Goal: Find specific page/section: Find specific page/section

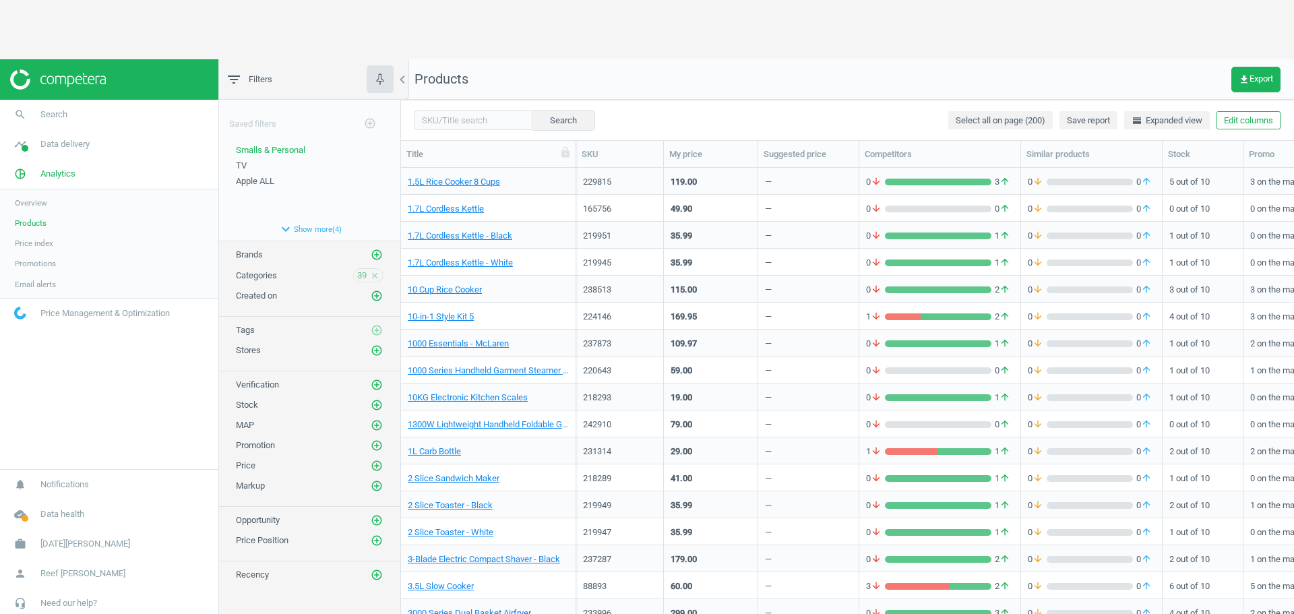
click at [32, 205] on span "Overview" at bounding box center [31, 202] width 32 height 11
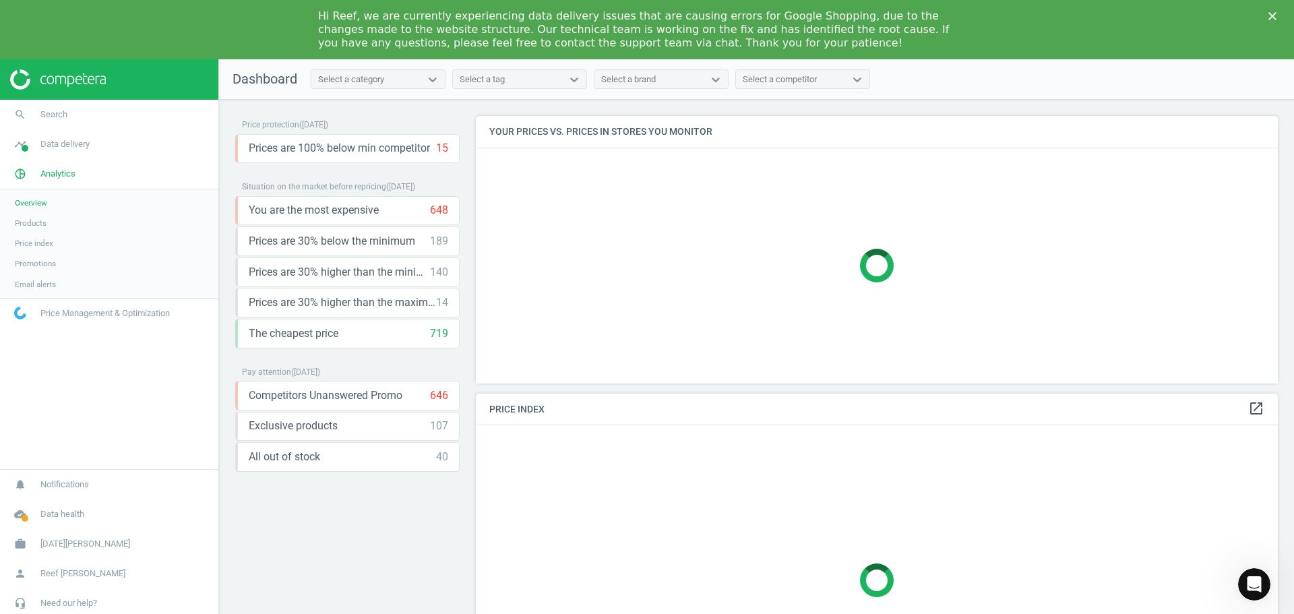
scroll to position [331, 813]
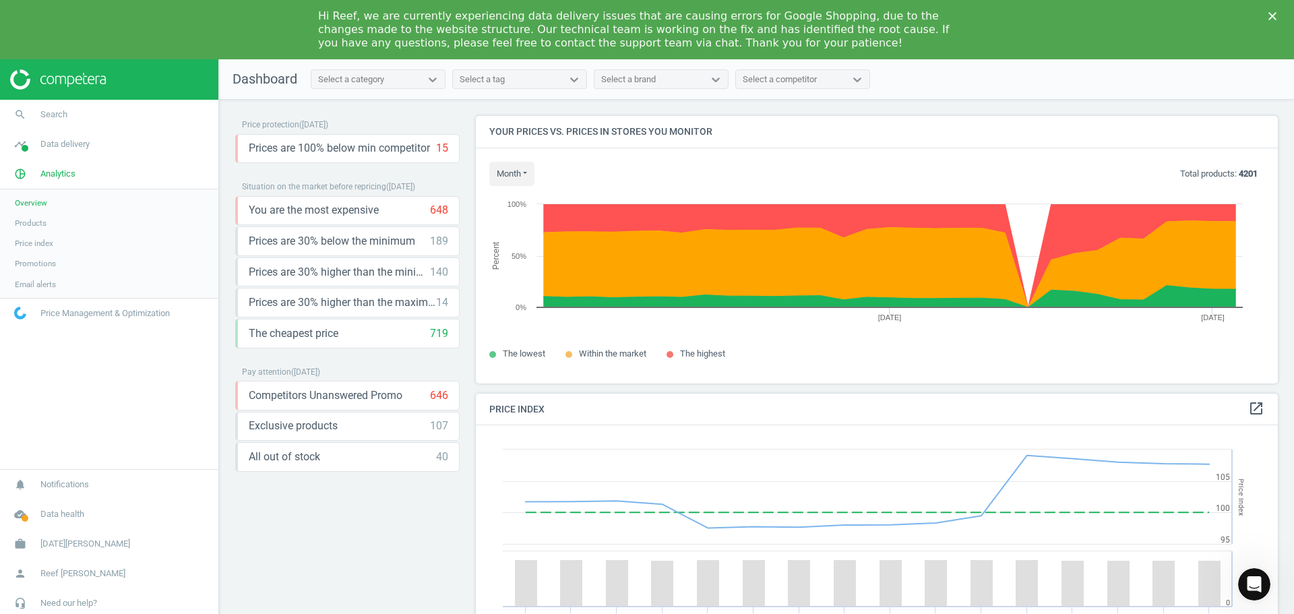
click at [420, 84] on div "Select a category" at bounding box center [365, 80] width 109 height 18
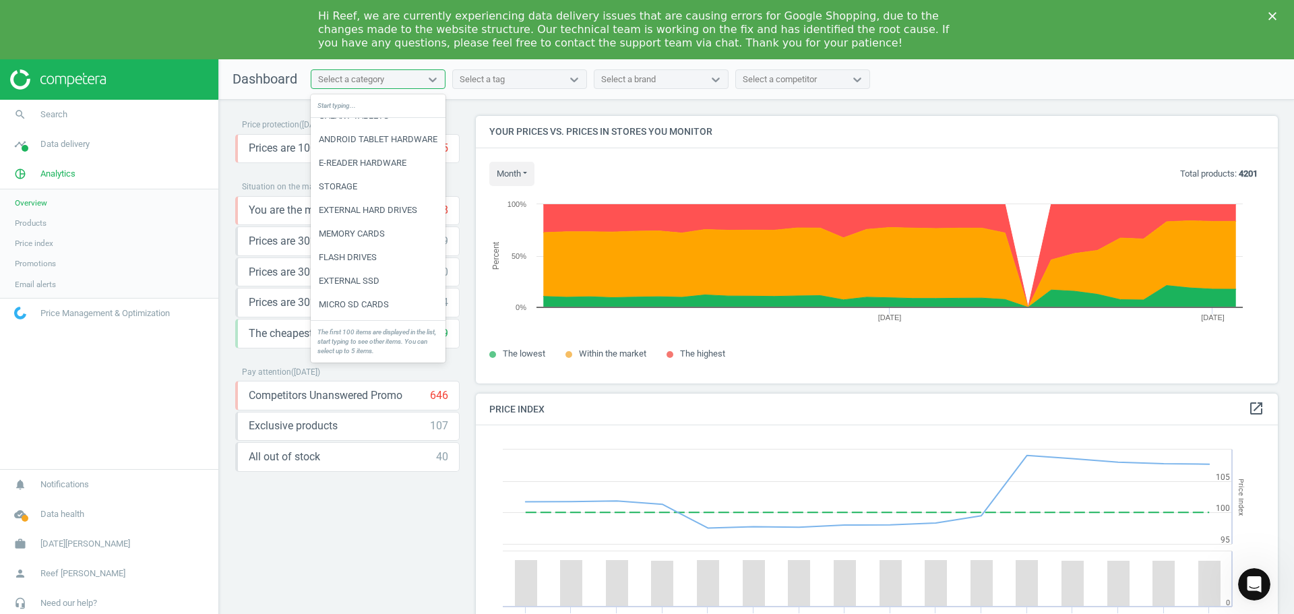
scroll to position [0, 0]
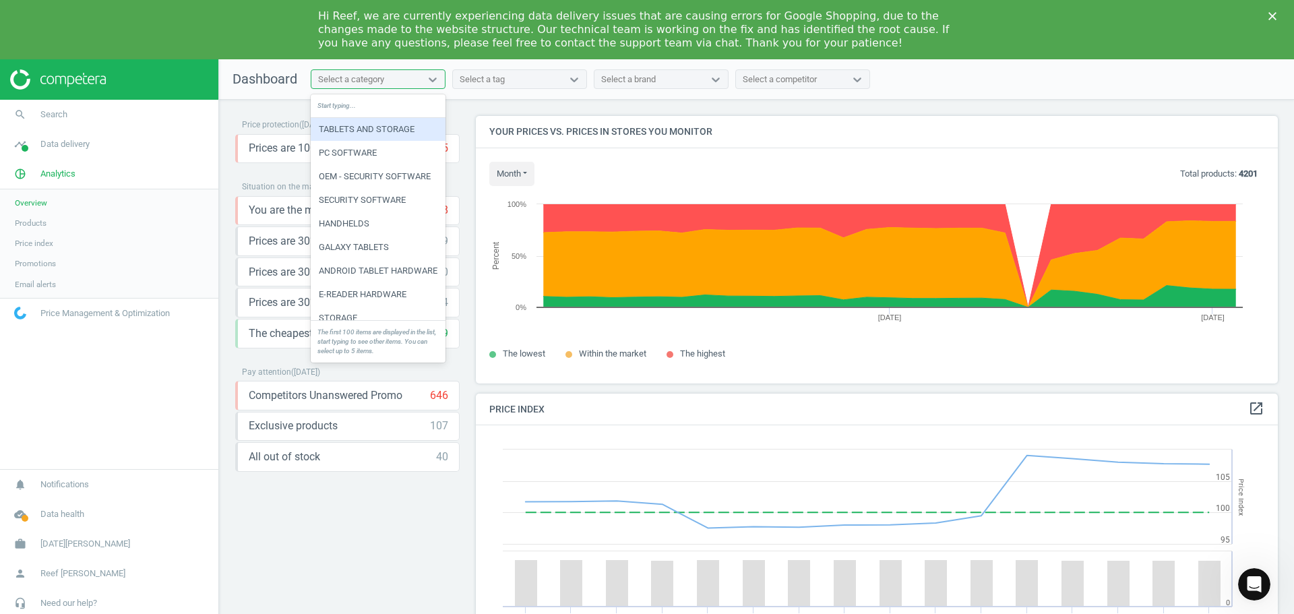
click at [515, 94] on nav "Dashboard option TABLETS AND STORAGE focused, 1 of 100. 100 results available. …" at bounding box center [756, 79] width 1075 height 40
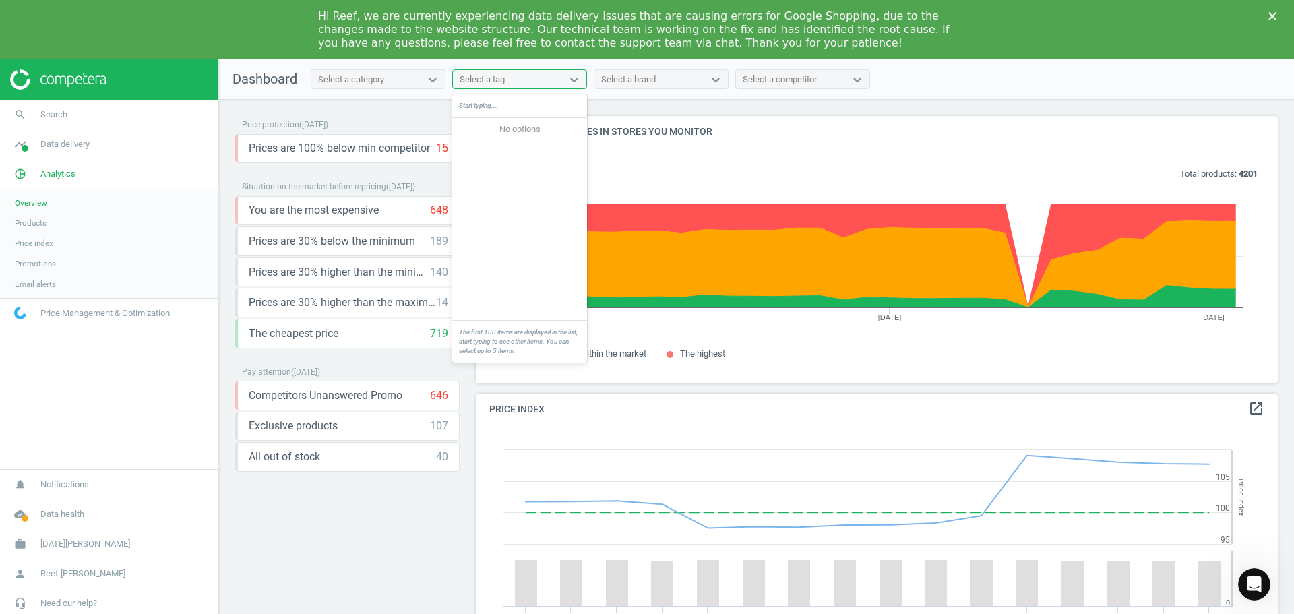
click at [519, 86] on div "Select a tag" at bounding box center [507, 80] width 109 height 18
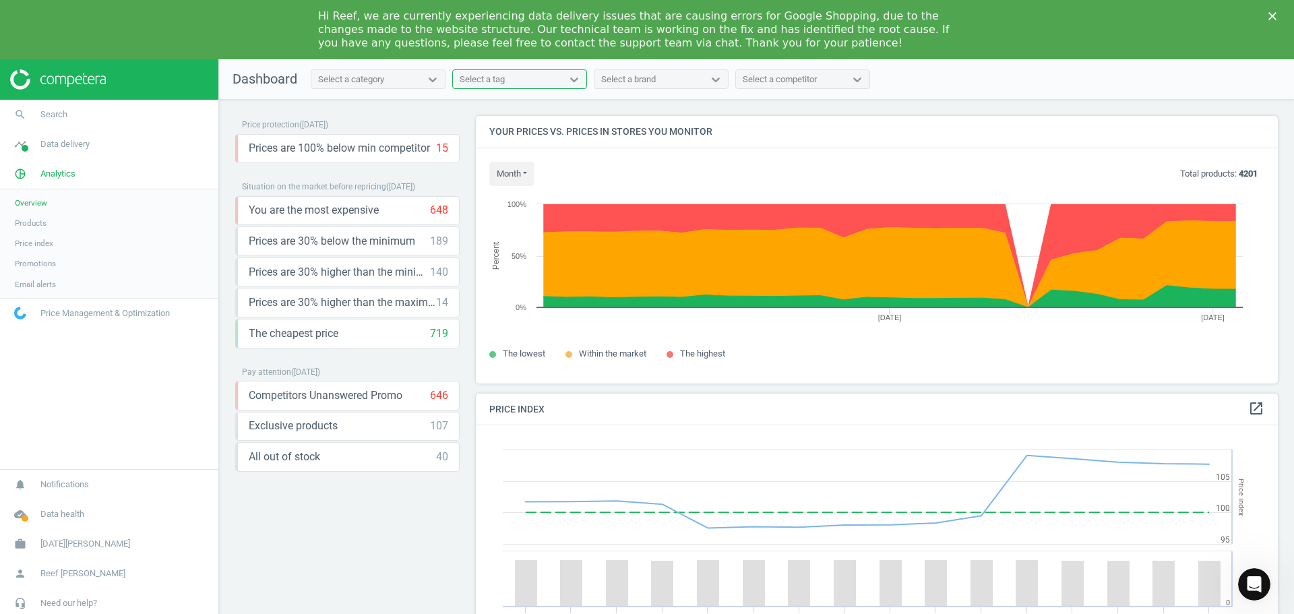
click at [519, 86] on div "Select a tag" at bounding box center [507, 80] width 109 height 18
click at [424, 76] on div at bounding box center [432, 79] width 24 height 13
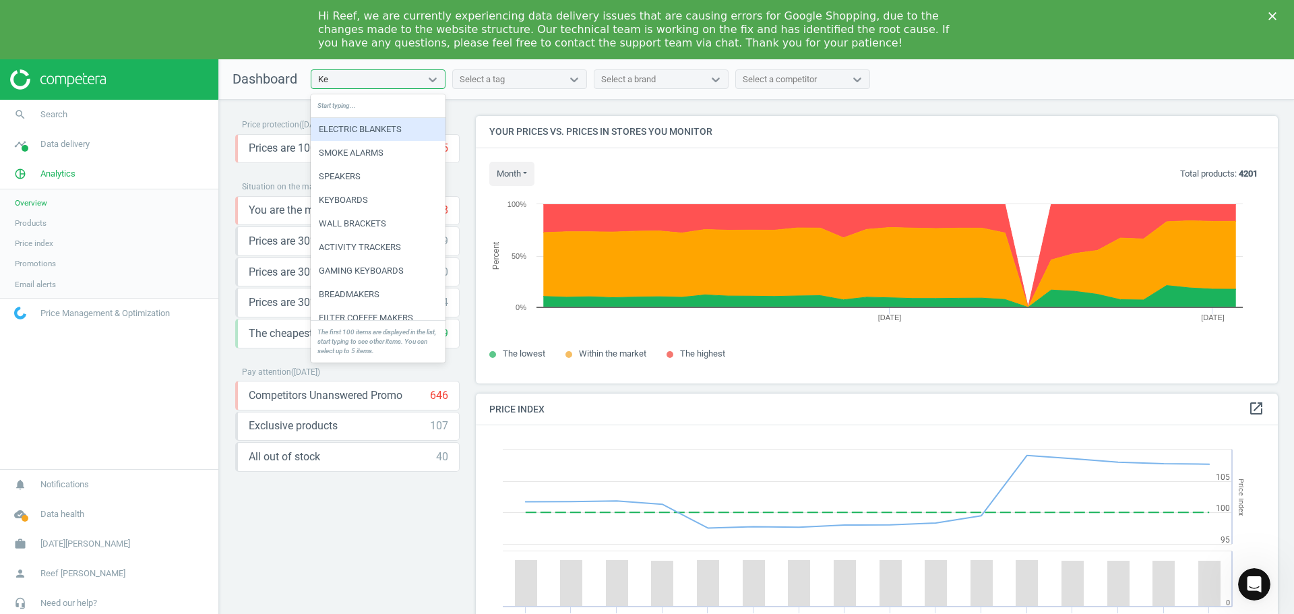
type input "Ket"
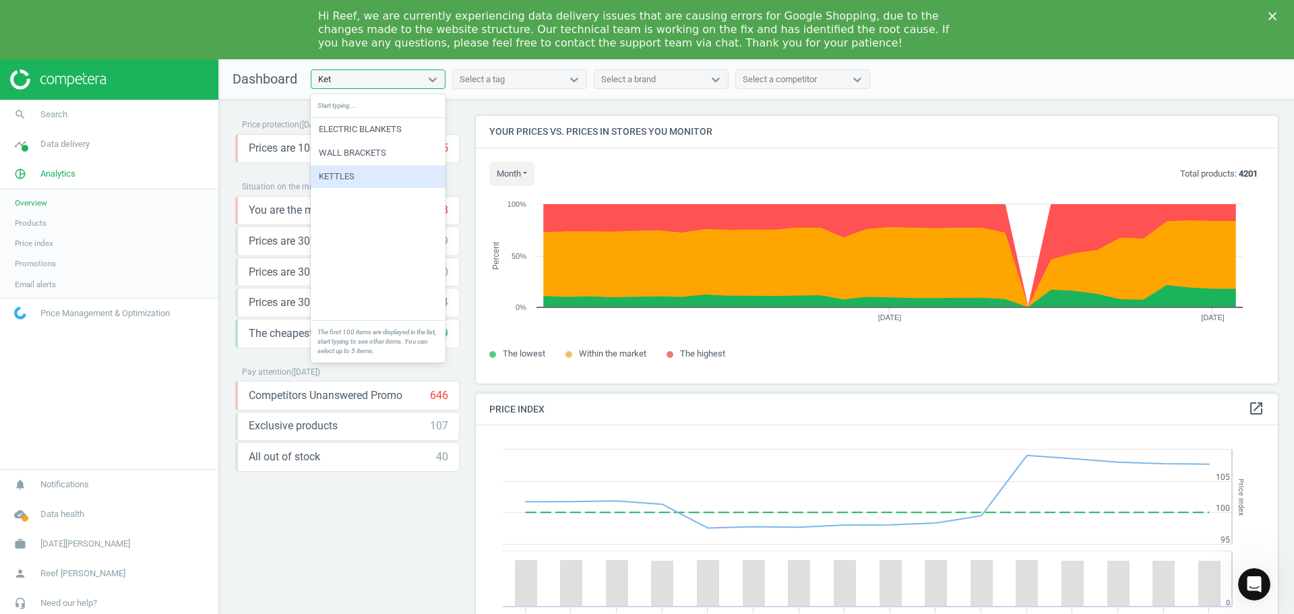
click at [358, 178] on div "KETTLES" at bounding box center [378, 176] width 135 height 23
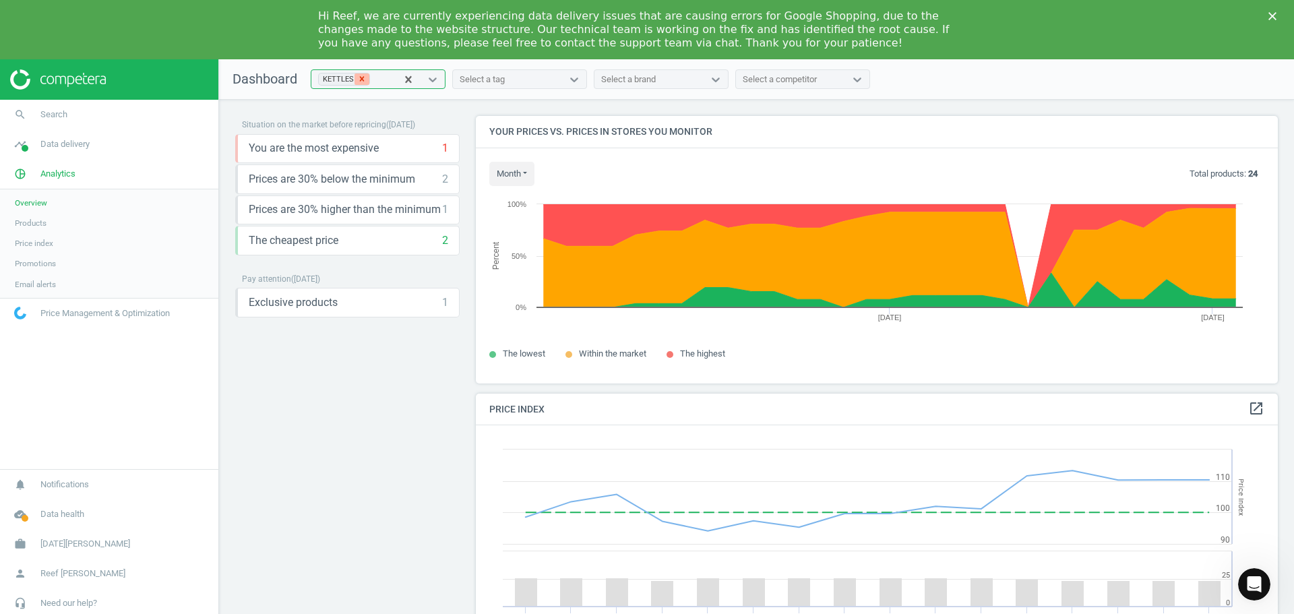
click at [360, 77] on icon at bounding box center [362, 79] width 5 height 5
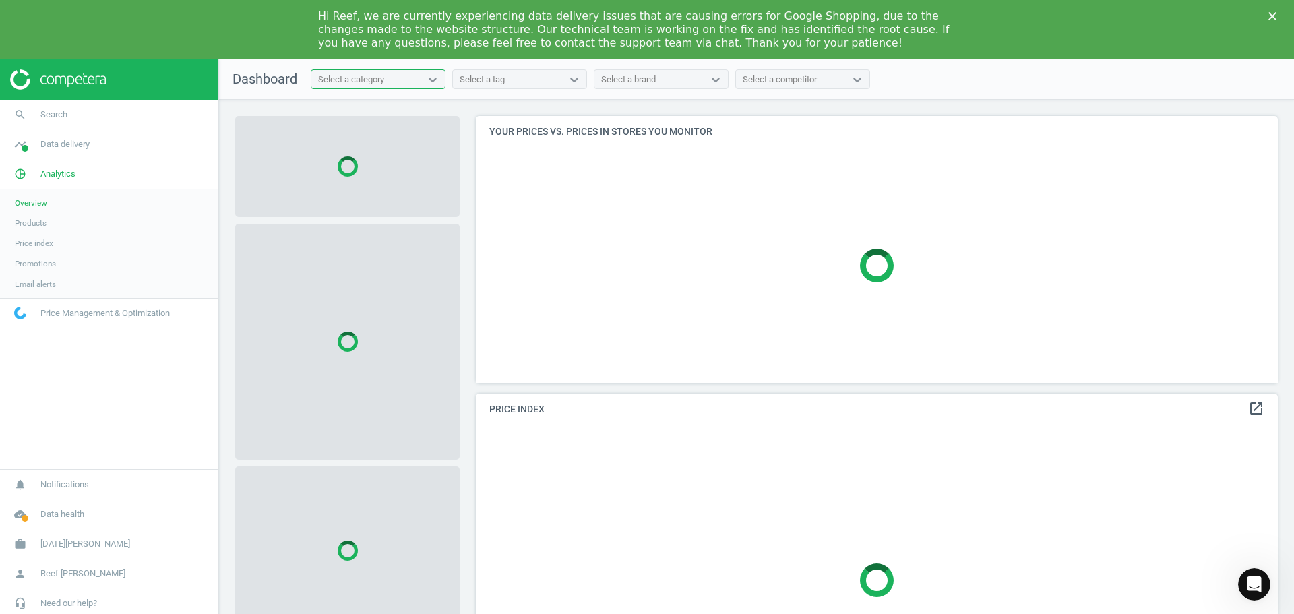
click at [344, 81] on div "Select a category" at bounding box center [351, 79] width 66 height 12
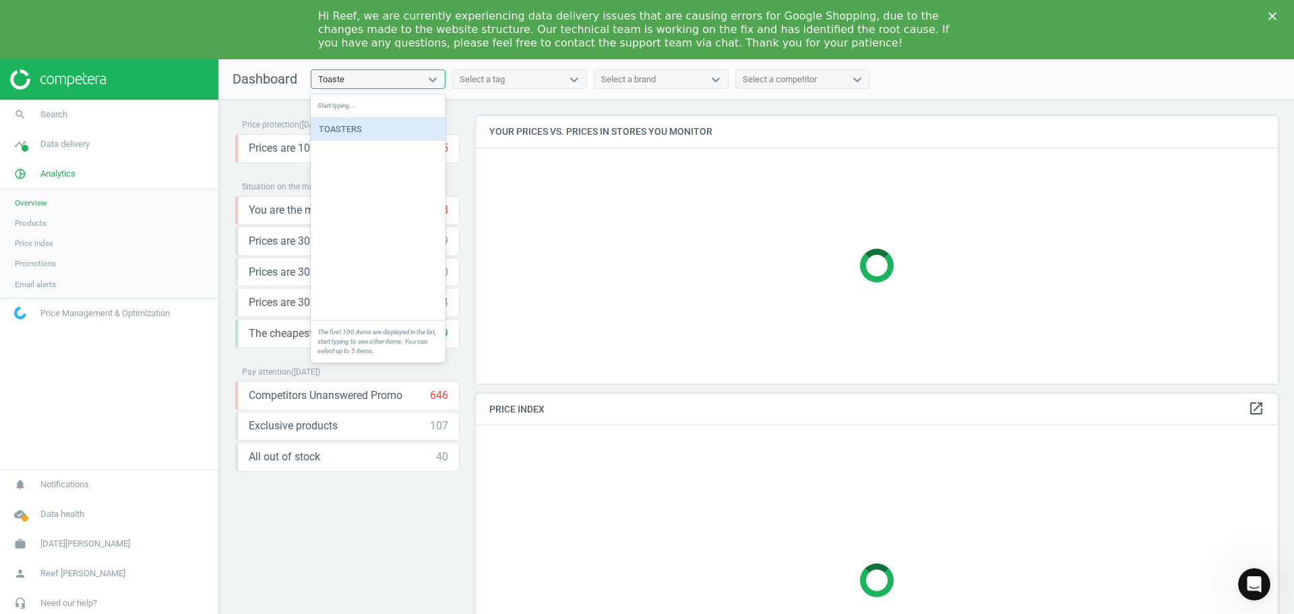
type input "Toaster"
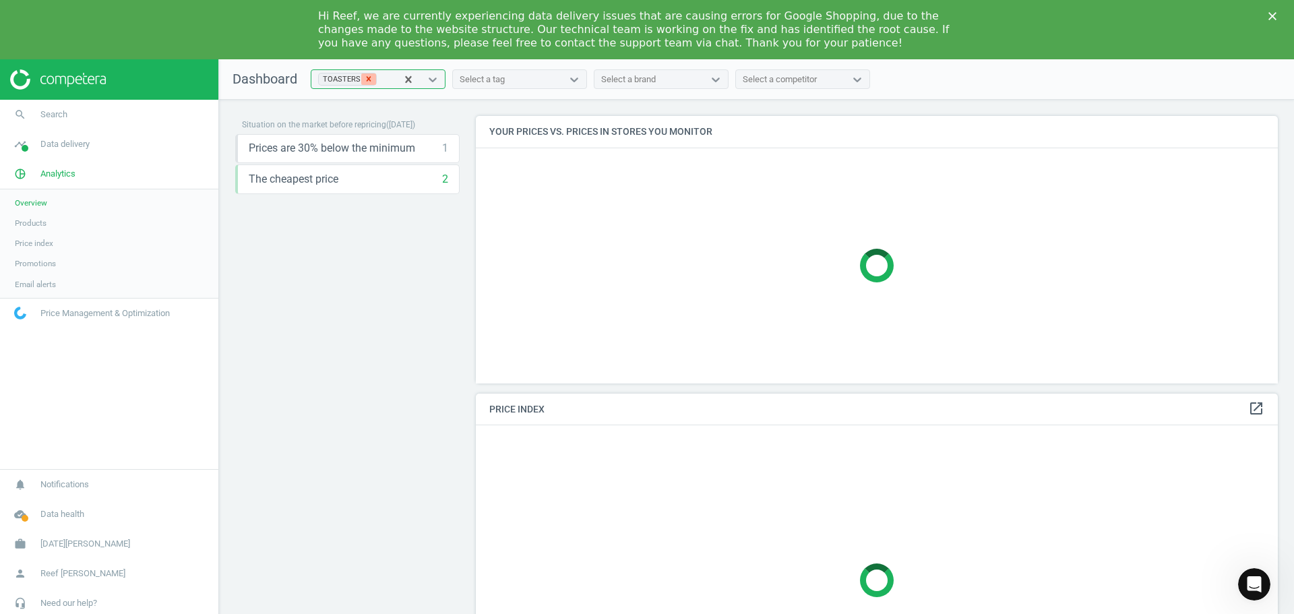
click at [364, 80] on icon at bounding box center [368, 78] width 9 height 9
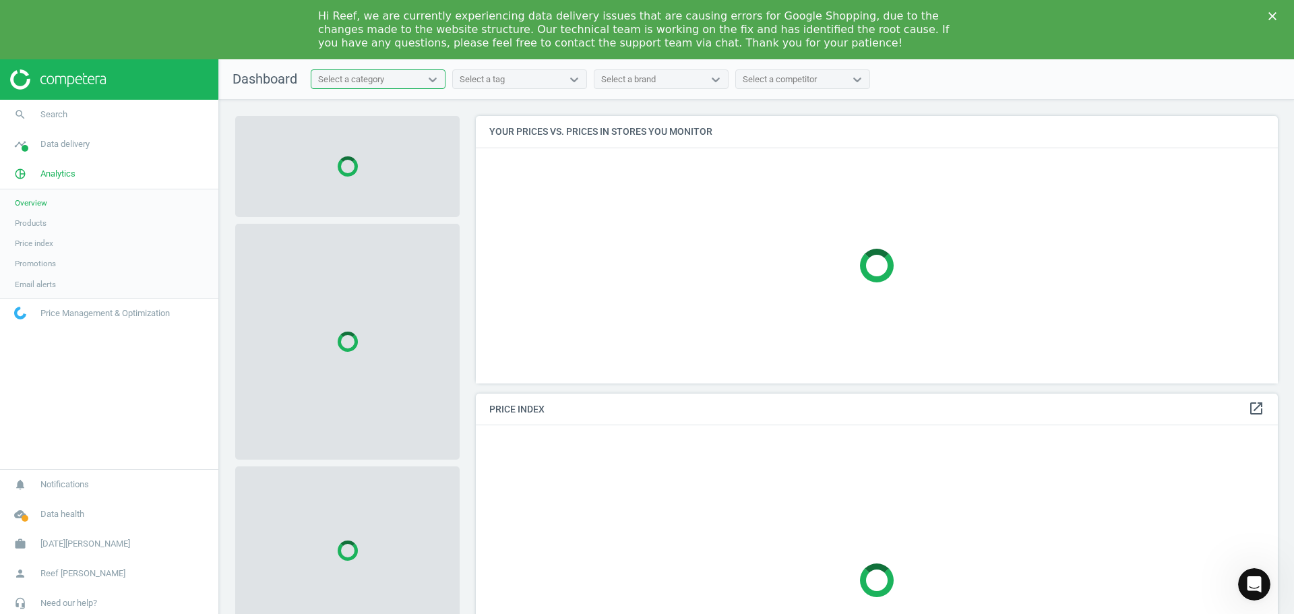
click at [350, 80] on div "Select a category" at bounding box center [351, 79] width 66 height 12
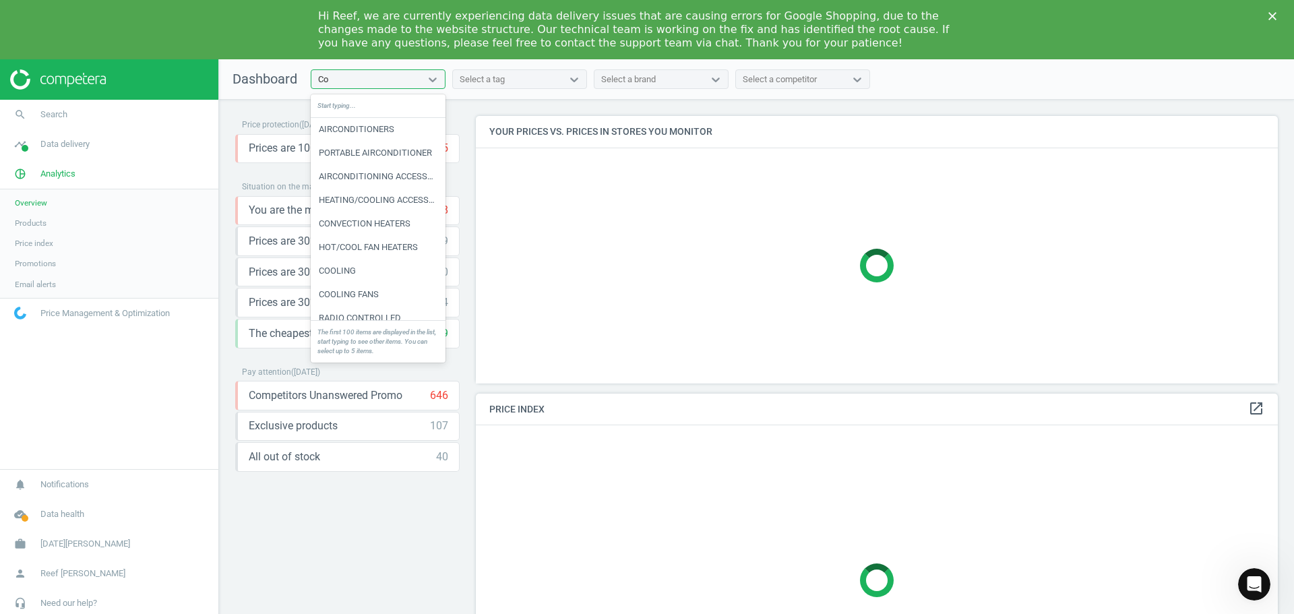
type input "C"
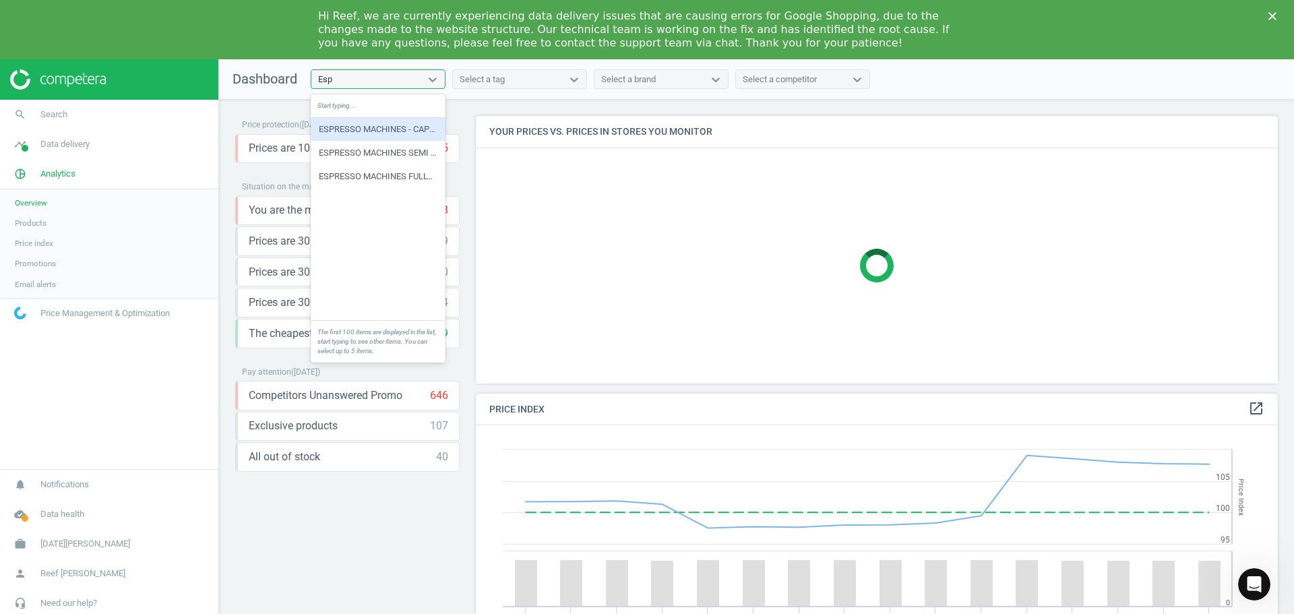
type input "Espr"
click at [360, 130] on div "ESPRESSO MACHINES - CAPSULE MA" at bounding box center [378, 129] width 135 height 23
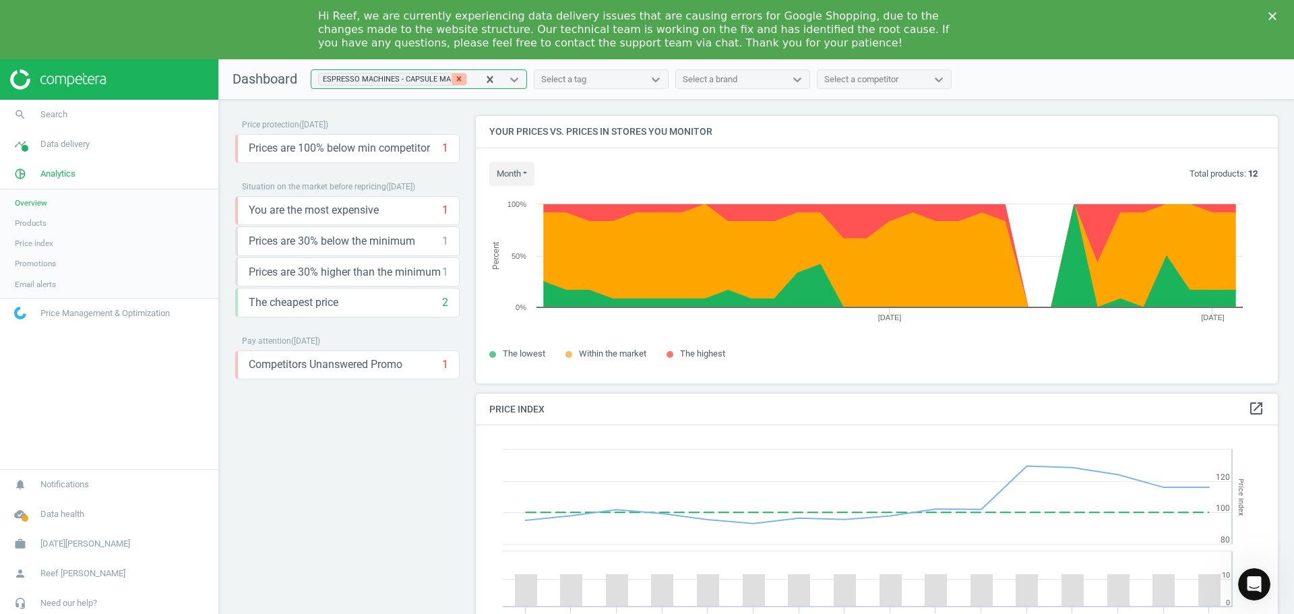
click at [454, 78] on icon at bounding box center [458, 78] width 9 height 9
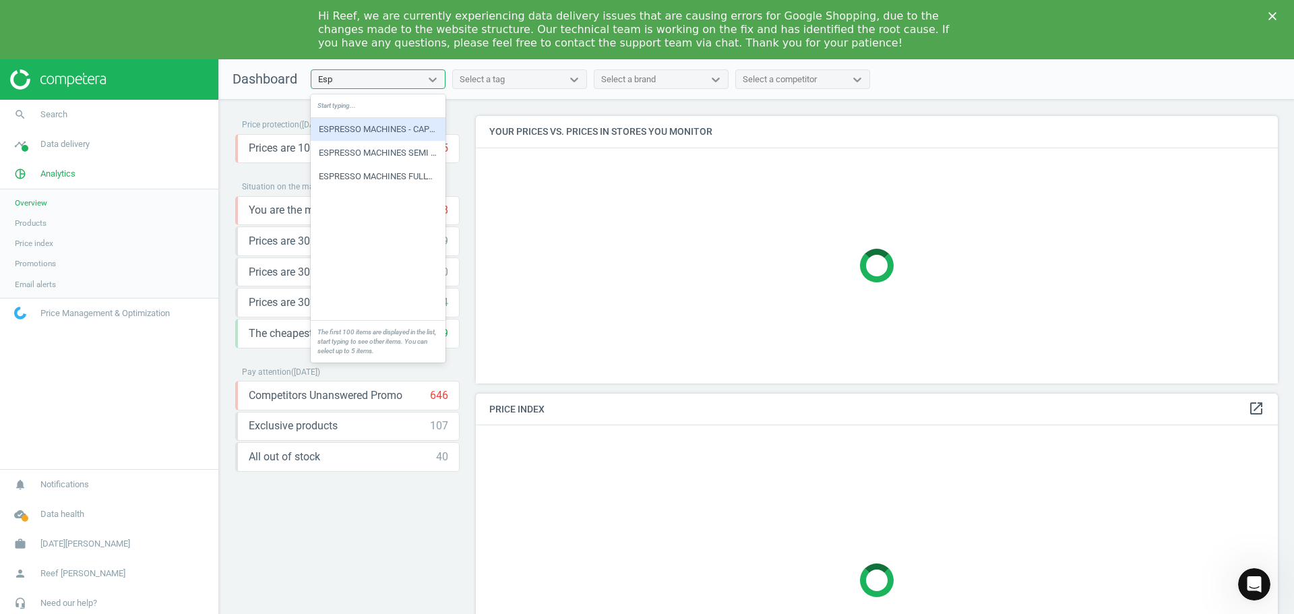
type input "Espre"
click at [407, 155] on div "ESPRESSO MACHINES SEMI AUTOMAT" at bounding box center [378, 152] width 135 height 23
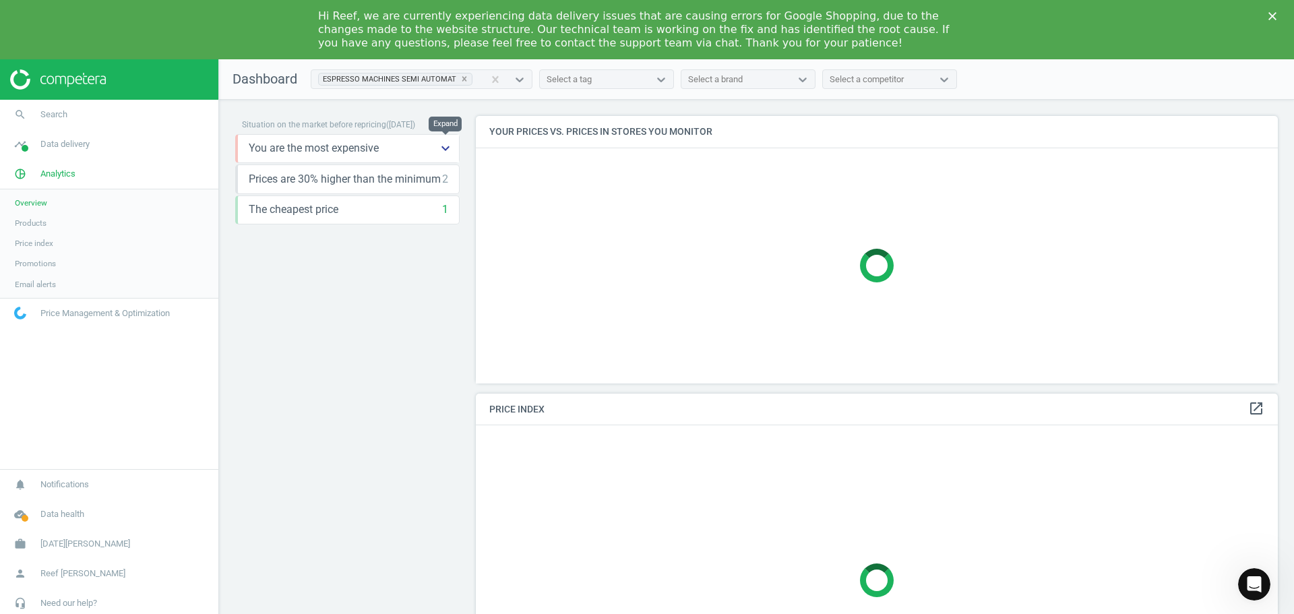
click at [441, 148] on icon "keyboard_arrow_down" at bounding box center [445, 148] width 16 height 16
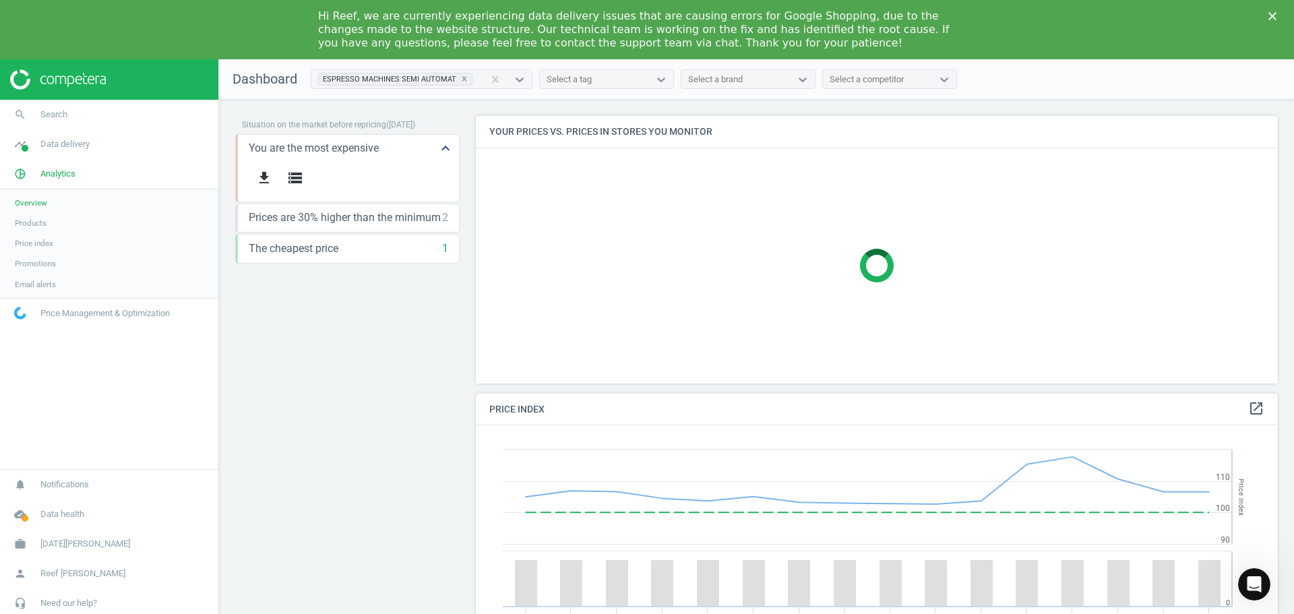
click at [441, 148] on icon "keyboard_arrow_up" at bounding box center [445, 148] width 16 height 16
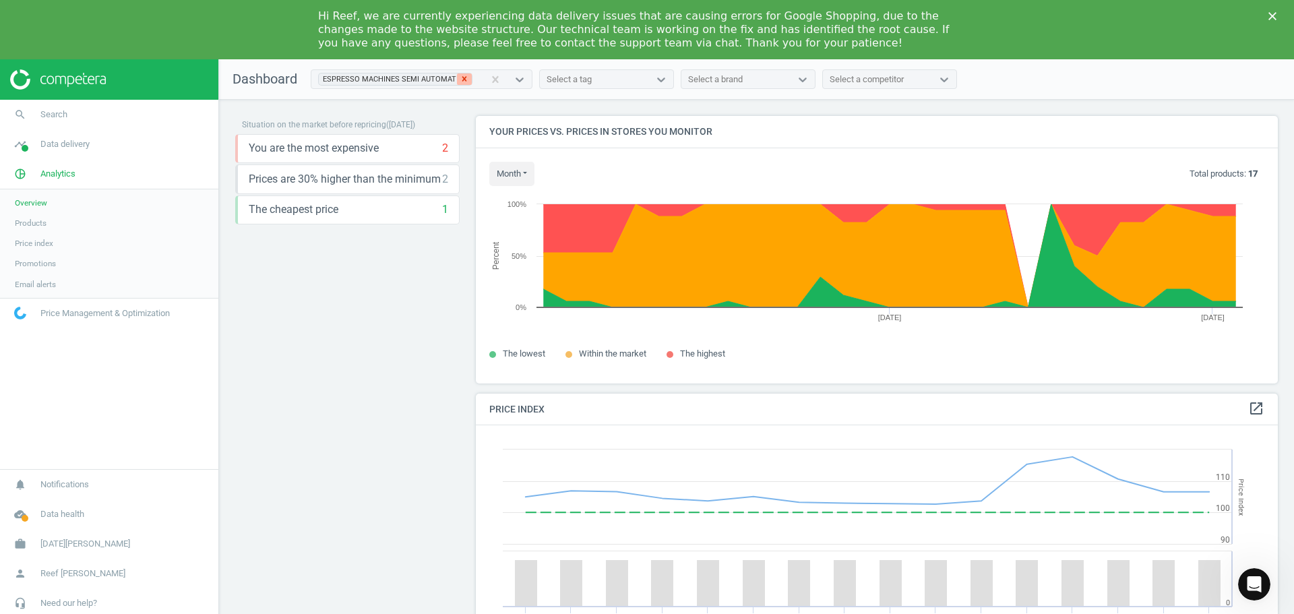
click at [462, 77] on icon at bounding box center [464, 78] width 9 height 9
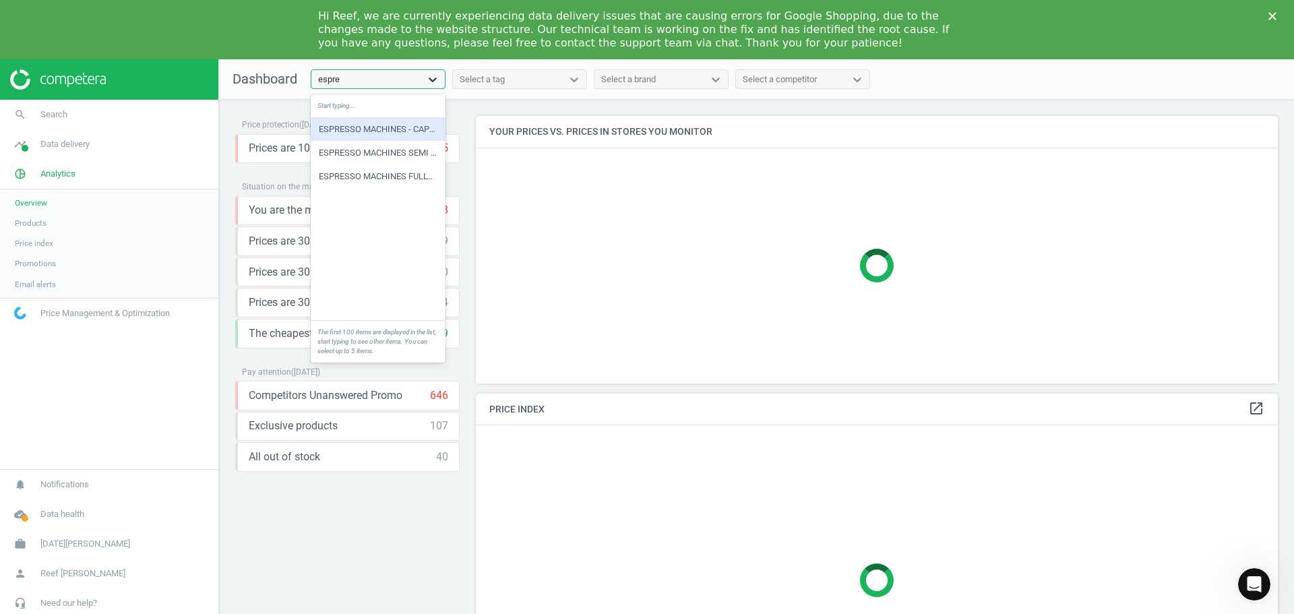
type input "espres"
click at [412, 177] on div "ESPRESSO MACHINES FULLY AUTOMA" at bounding box center [378, 176] width 135 height 23
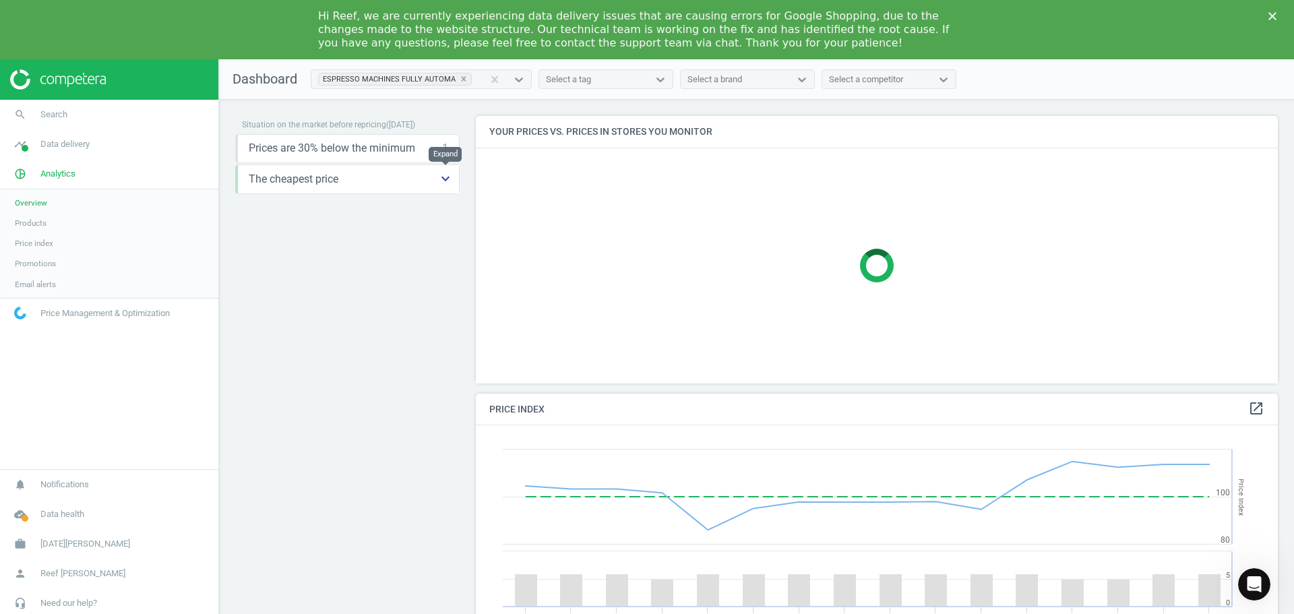
click at [445, 181] on icon "keyboard_arrow_down" at bounding box center [445, 178] width 16 height 16
click at [445, 181] on icon "keyboard_arrow_up" at bounding box center [445, 178] width 16 height 16
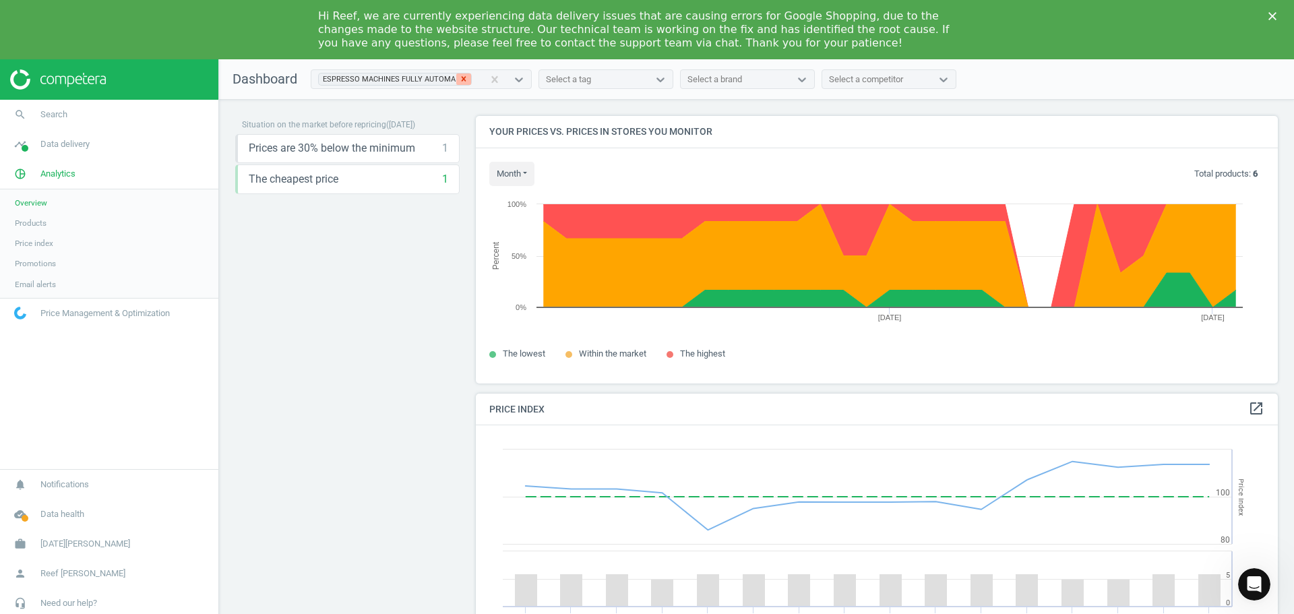
click at [461, 76] on icon at bounding box center [463, 78] width 9 height 9
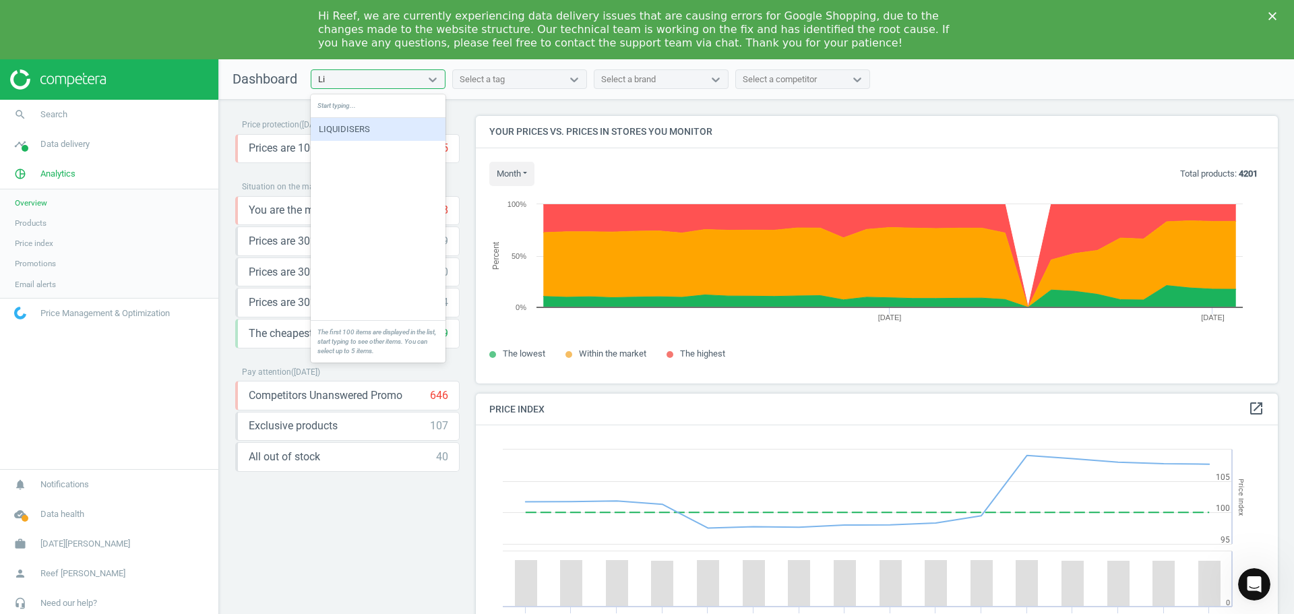
type input "Liq"
click at [366, 126] on div "LIQUIDISERS" at bounding box center [378, 129] width 135 height 23
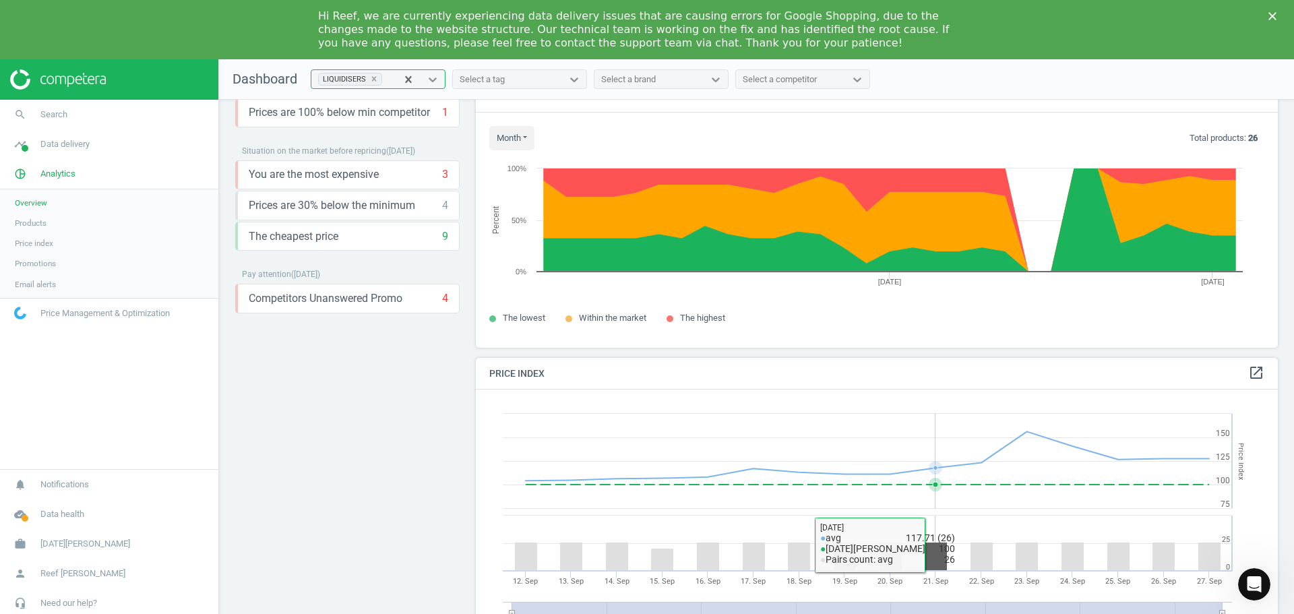
scroll to position [34, 0]
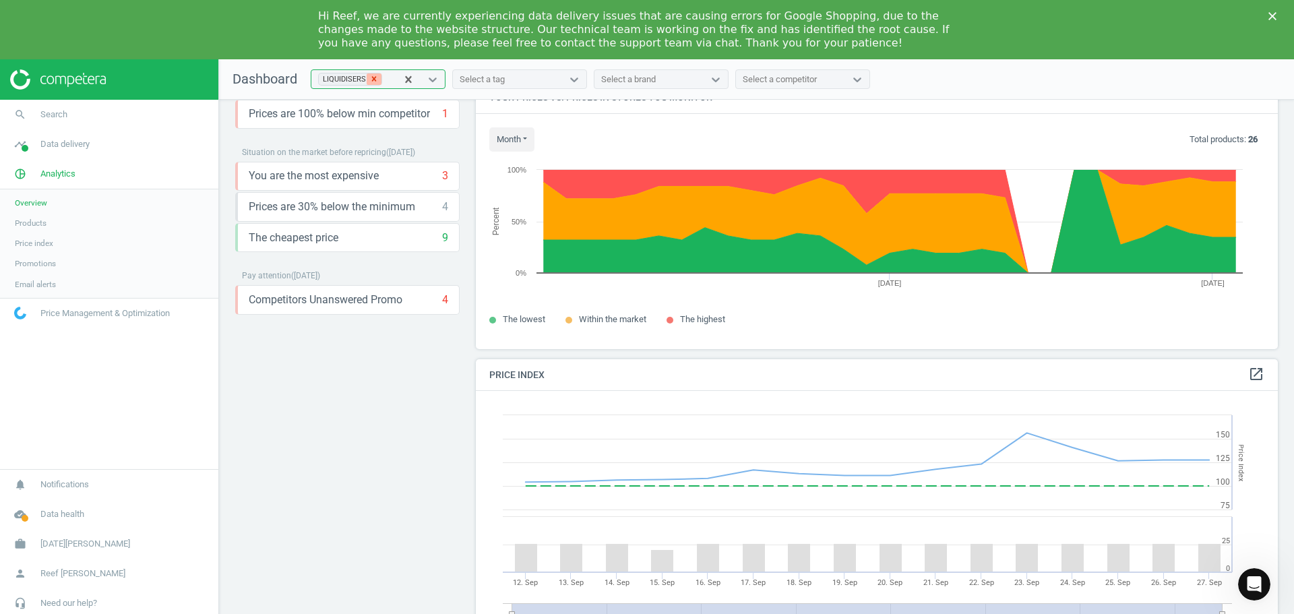
click at [372, 80] on icon at bounding box center [374, 79] width 5 height 5
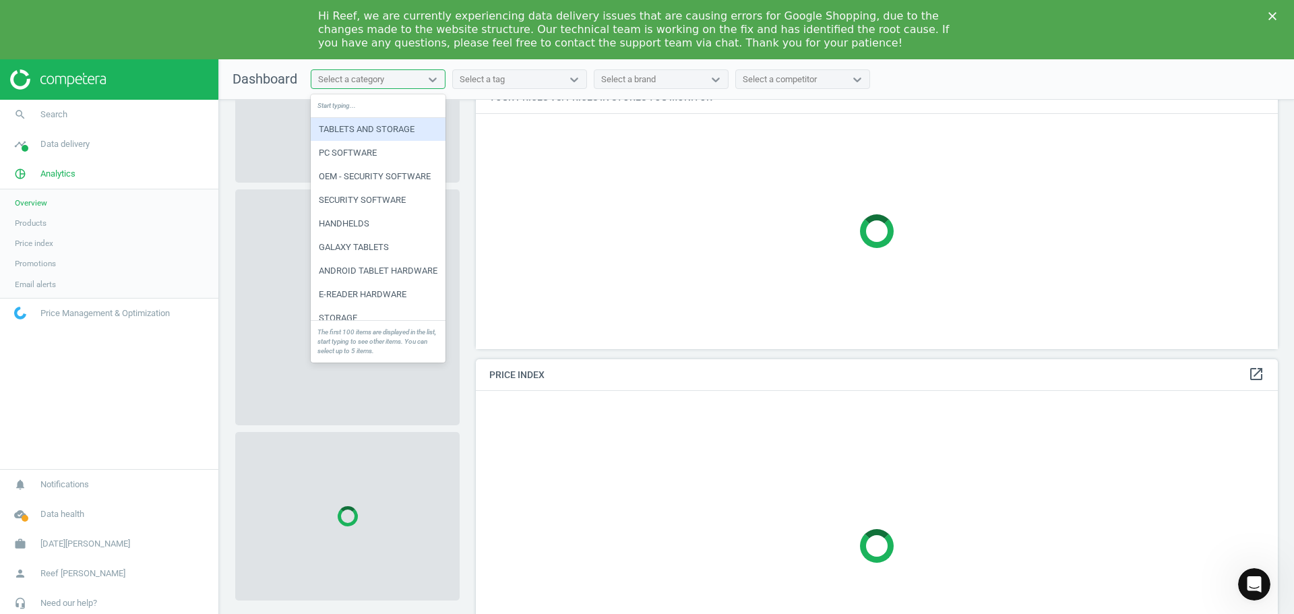
click at [355, 77] on div "Select a category" at bounding box center [351, 79] width 66 height 12
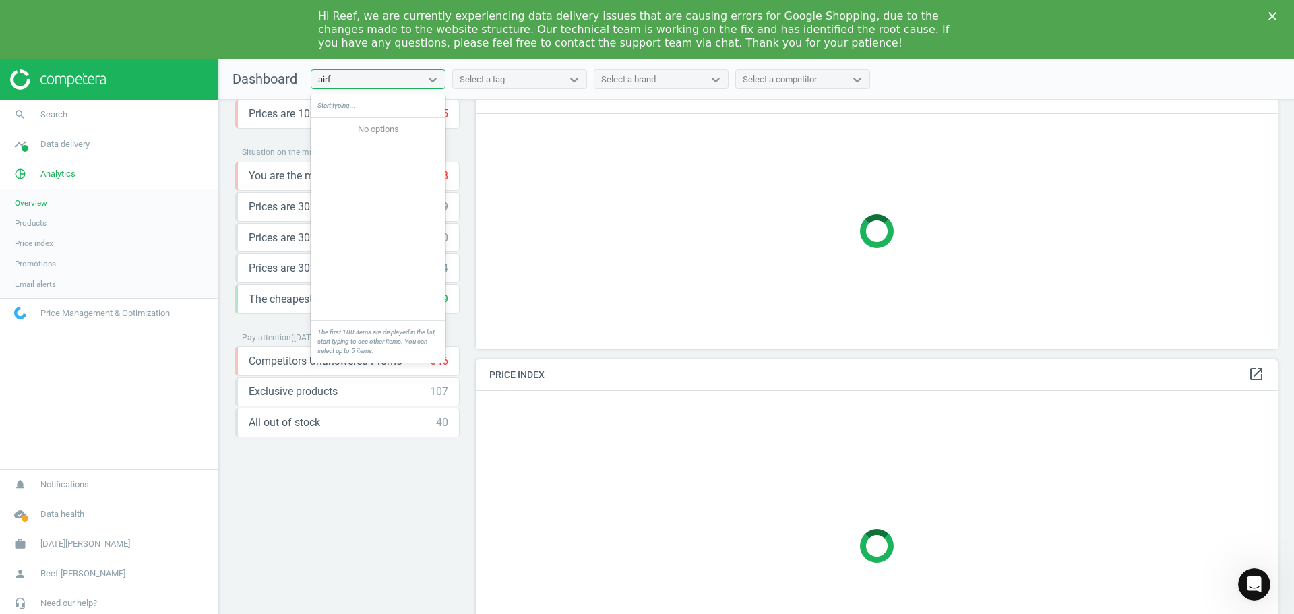
type input "air"
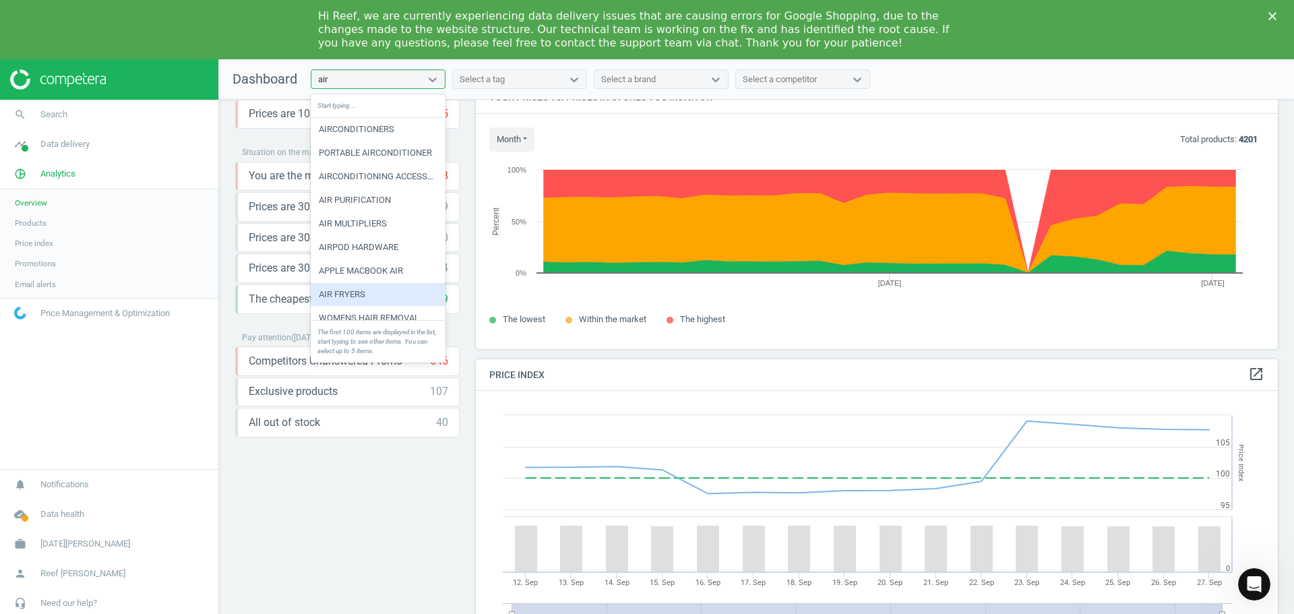
click at [358, 292] on div "AIR FRYERS" at bounding box center [378, 294] width 135 height 23
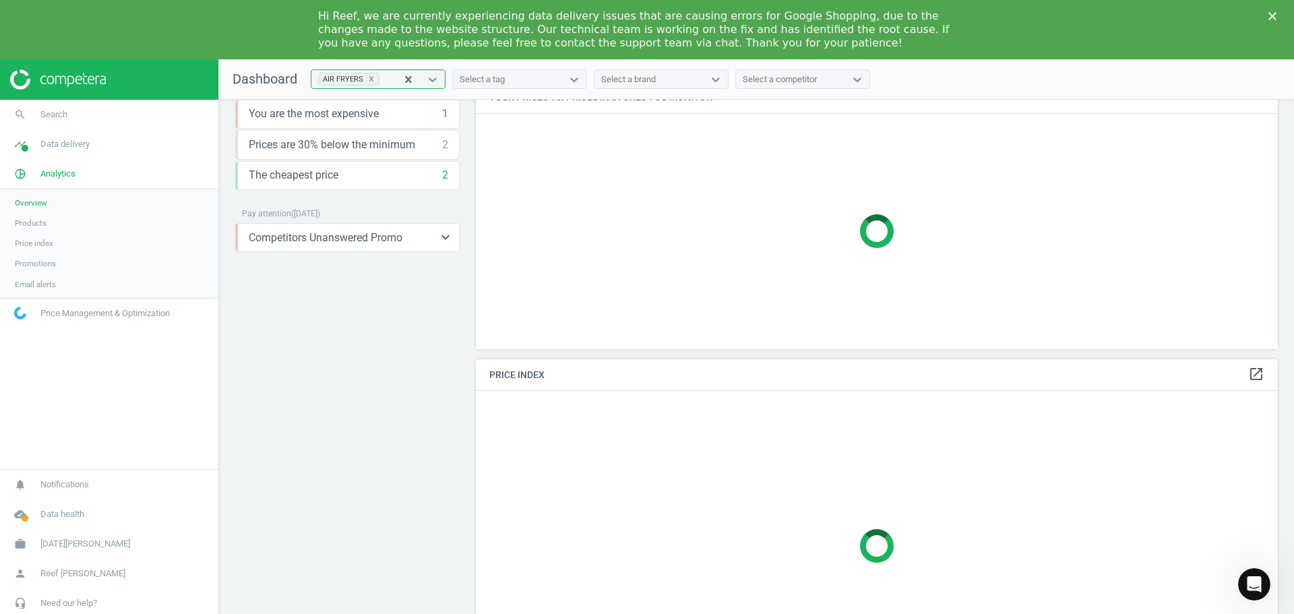
scroll to position [0, 0]
